Goal: Navigation & Orientation: Find specific page/section

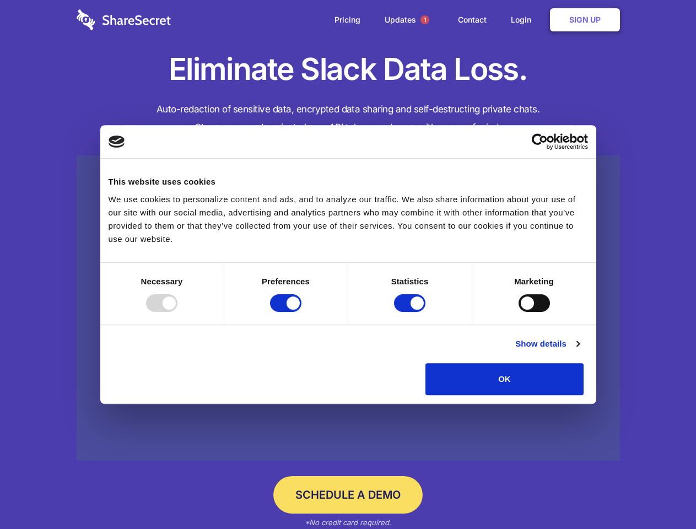
click at [177, 312] on div at bounding box center [161, 303] width 31 height 18
click at [301, 312] on input "Preferences" at bounding box center [285, 303] width 31 height 18
checkbox input "false"
click at [411, 312] on input "Statistics" at bounding box center [409, 303] width 31 height 18
checkbox input "false"
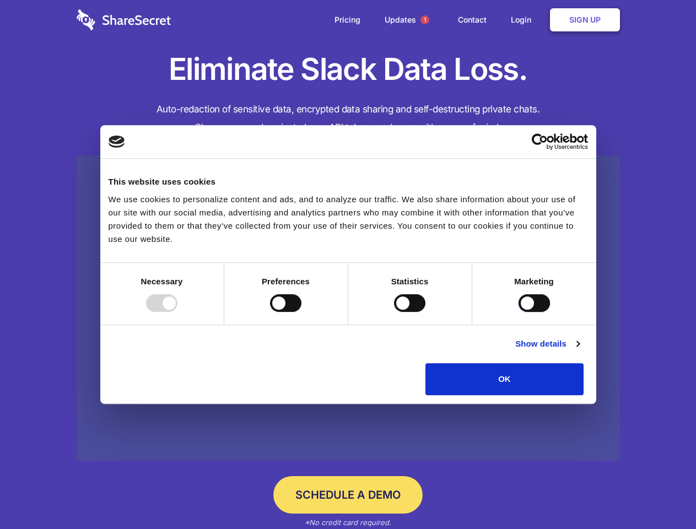
click at [518, 312] on input "Marketing" at bounding box center [533, 303] width 31 height 18
checkbox input "true"
click at [579, 350] on link "Show details" at bounding box center [547, 343] width 64 height 13
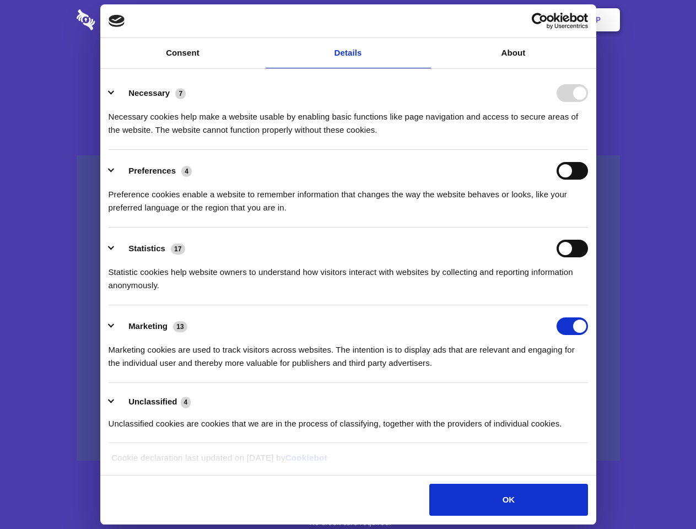
click at [588, 150] on li "Necessary 7 Necessary cookies help make a website usable by enabling basic func…" at bounding box center [348, 111] width 479 height 78
click at [424, 20] on span "1" at bounding box center [424, 19] width 9 height 9
